Goal: Find specific page/section

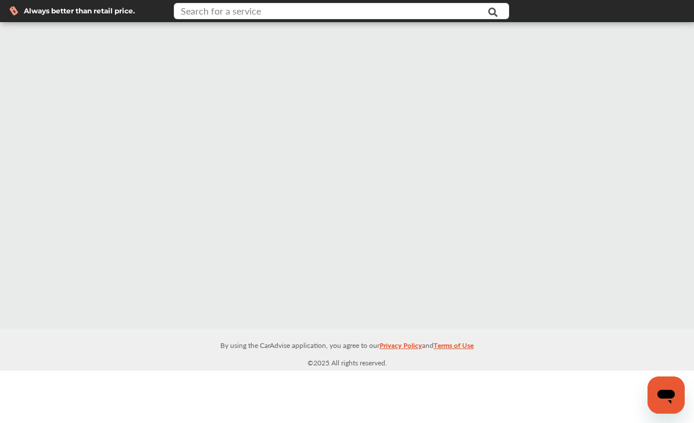
click at [452, 13] on input "text" at bounding box center [331, 12] width 313 height 18
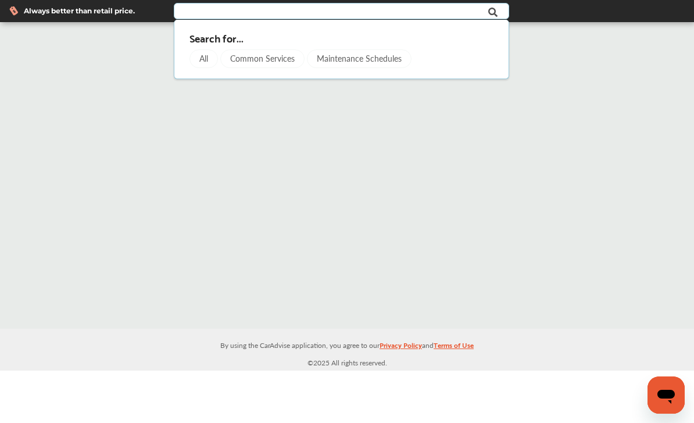
click at [205, 60] on div "All" at bounding box center [204, 58] width 28 height 19
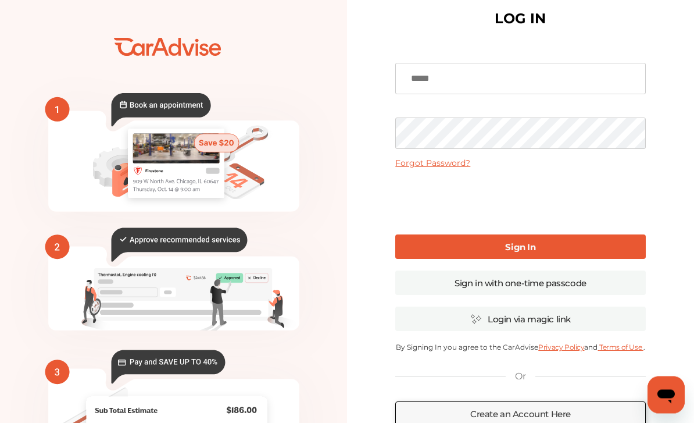
scroll to position [27, 0]
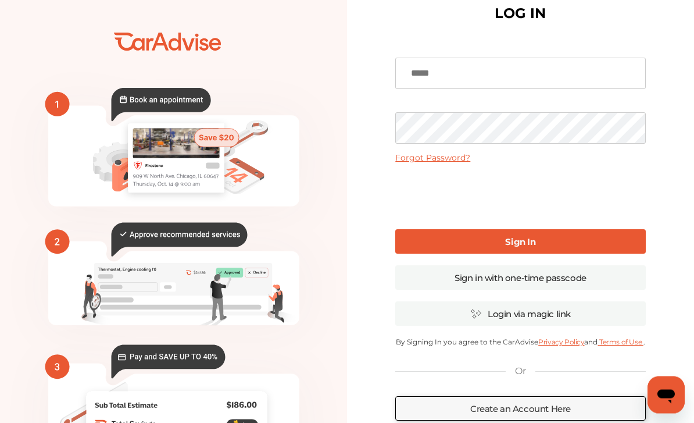
click at [153, 106] on icon at bounding box center [160, 104] width 99 height 33
click at [59, 106] on rect at bounding box center [57, 104] width 24 height 24
click at [158, 161] on rect at bounding box center [176, 158] width 96 height 69
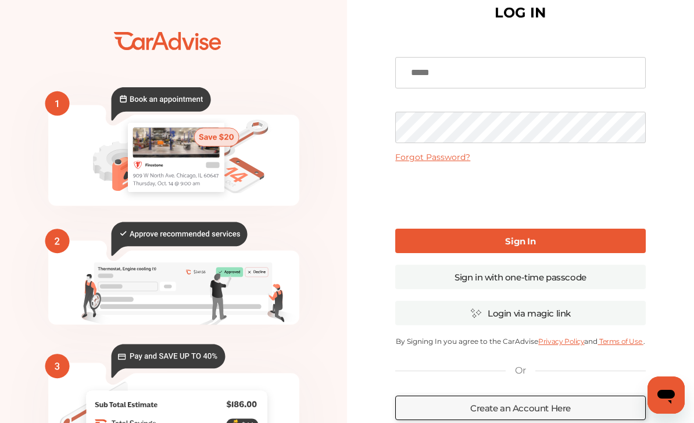
scroll to position [0, 0]
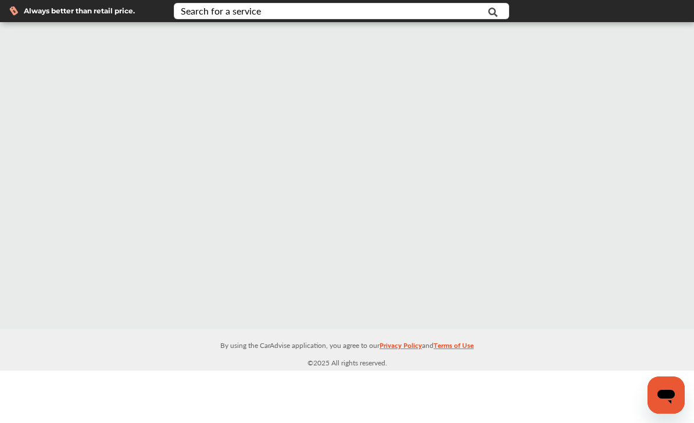
click at [493, 19] on icon at bounding box center [493, 12] width 26 height 29
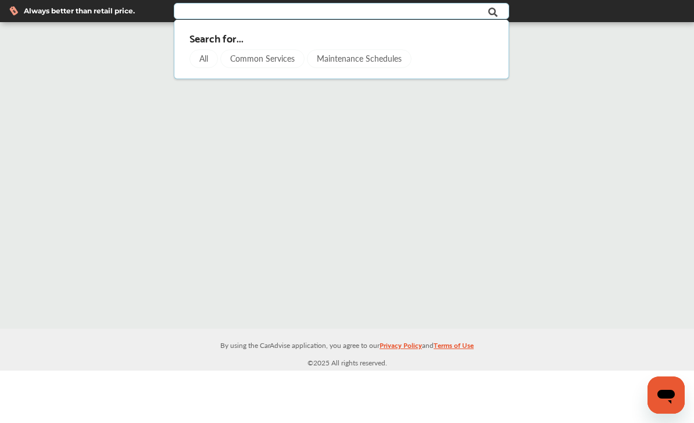
click at [376, 65] on div "Maintenance Schedules" at bounding box center [359, 58] width 105 height 19
